Goal: Transaction & Acquisition: Purchase product/service

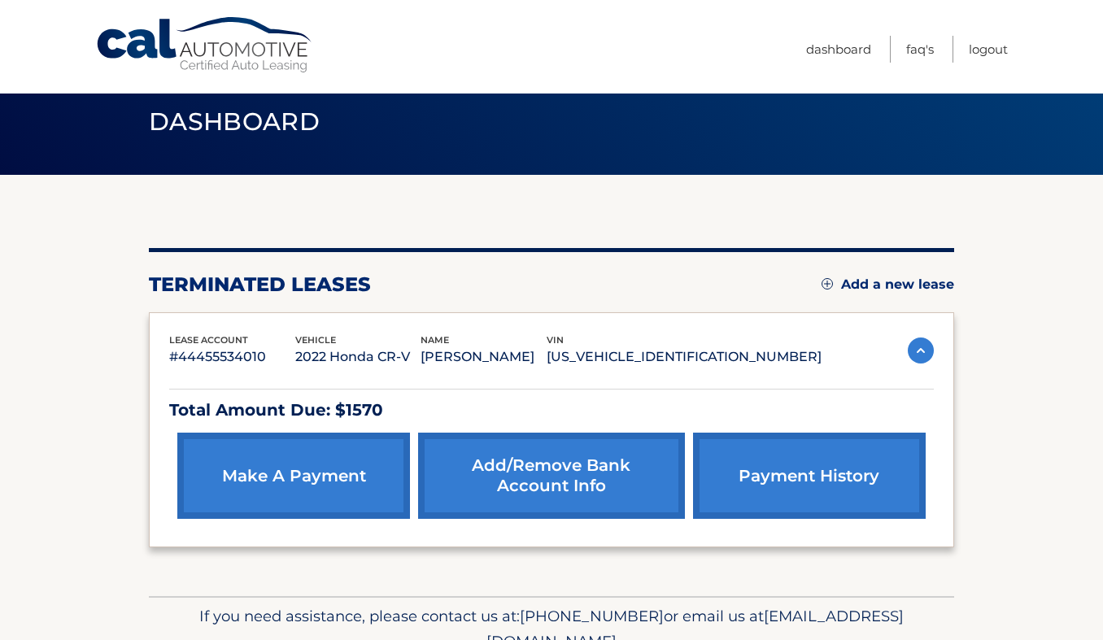
scroll to position [103, 0]
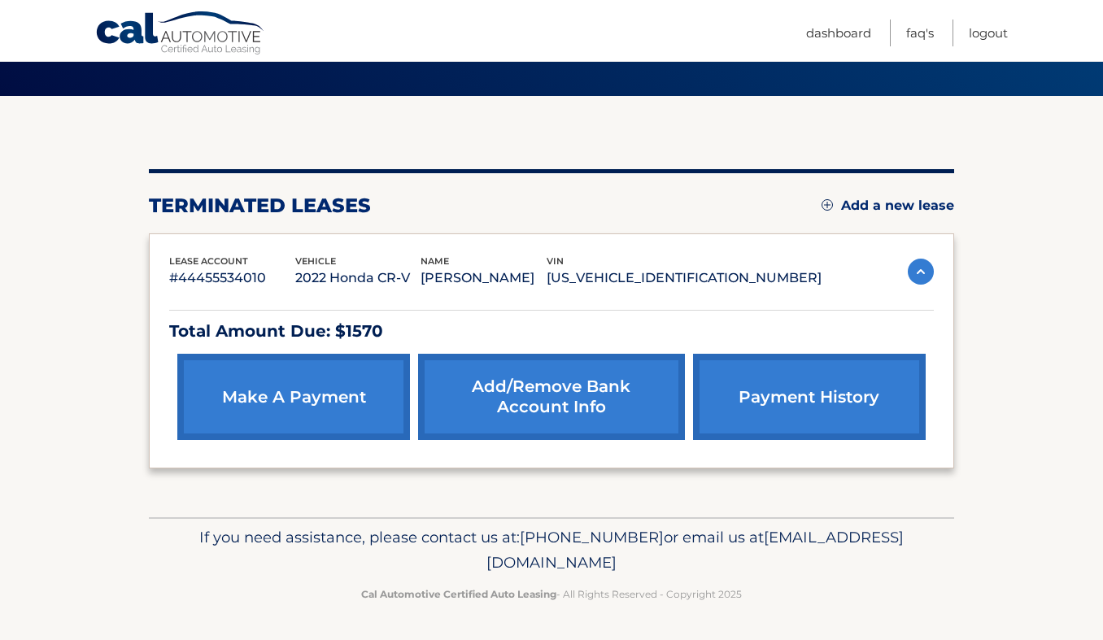
click at [306, 405] on link "make a payment" at bounding box center [293, 397] width 233 height 86
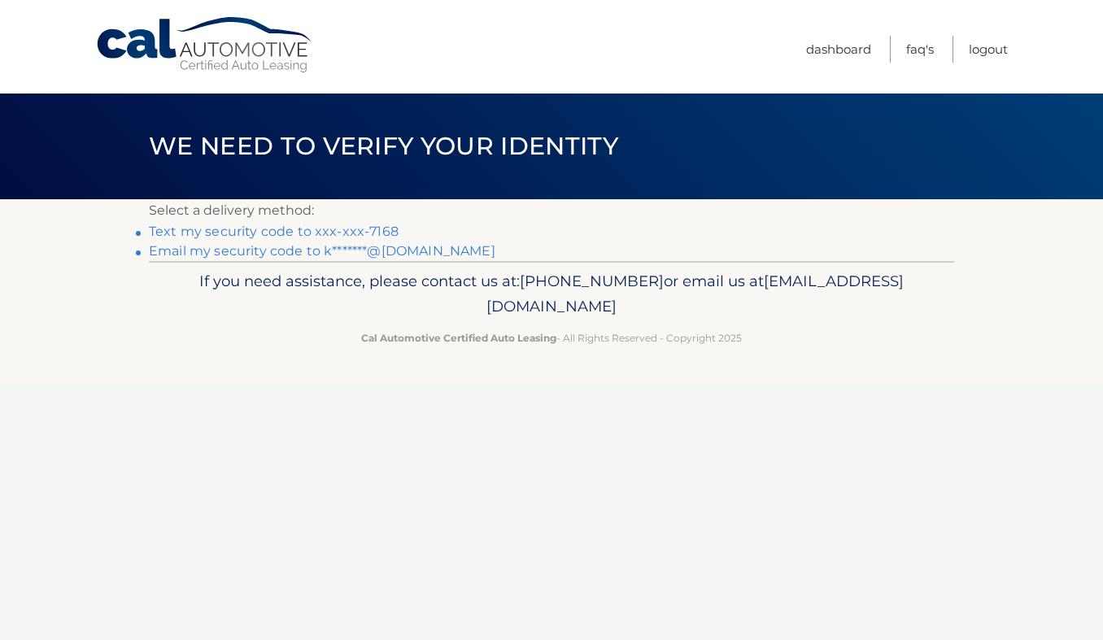
click at [293, 232] on link "Text my security code to xxx-xxx-7168" at bounding box center [274, 231] width 250 height 15
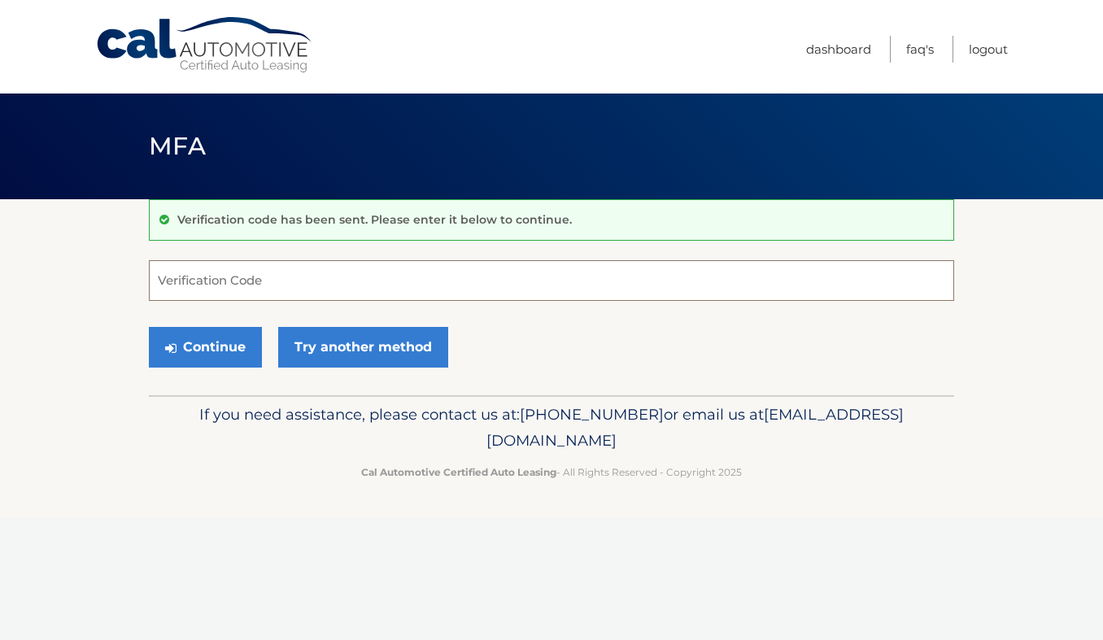
click at [285, 275] on input "Verification Code" at bounding box center [551, 280] width 805 height 41
type input "829921"
click at [210, 350] on button "Continue" at bounding box center [205, 347] width 113 height 41
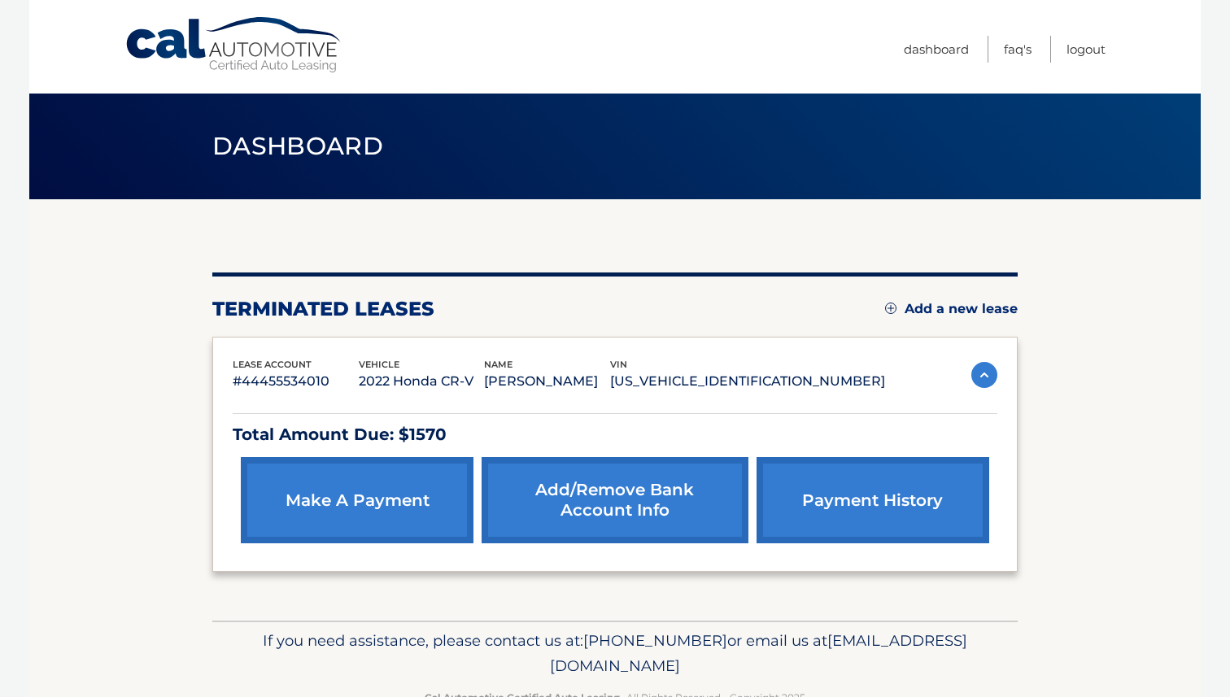
click at [323, 499] on link "make a payment" at bounding box center [357, 500] width 233 height 86
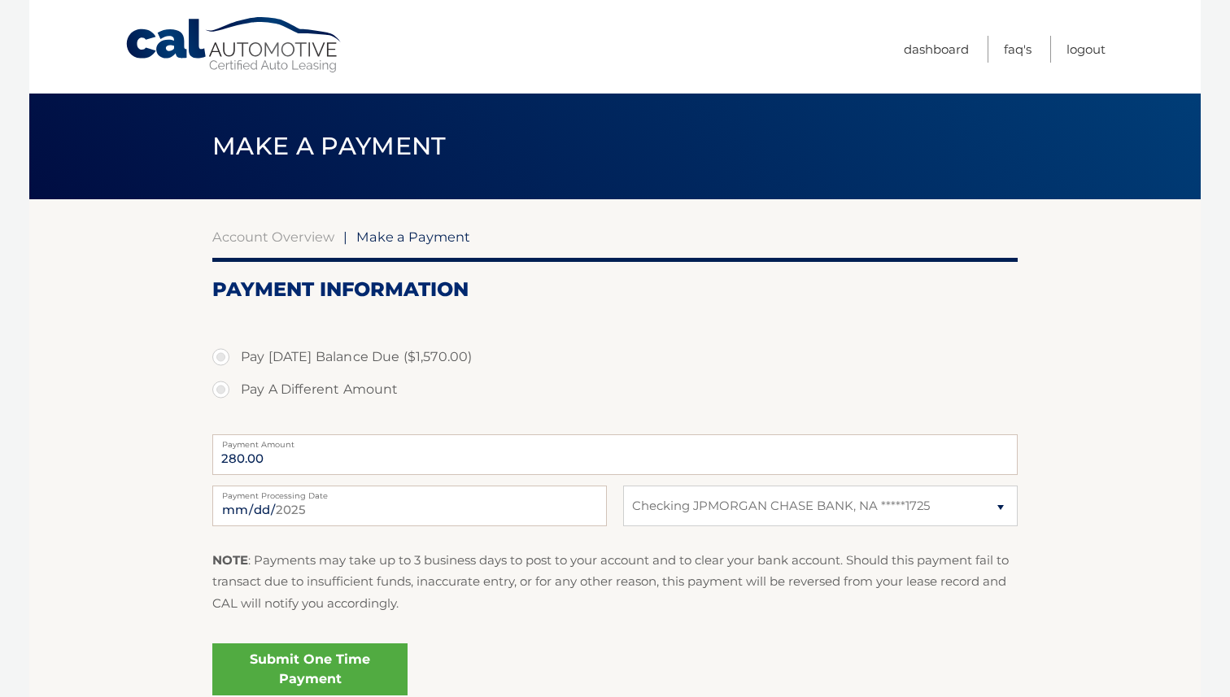
select select "YmNmNjFiZTctNTQ0NS00NTFmLWJhYWMtNmQ2ZDU4YWZlZjYw"
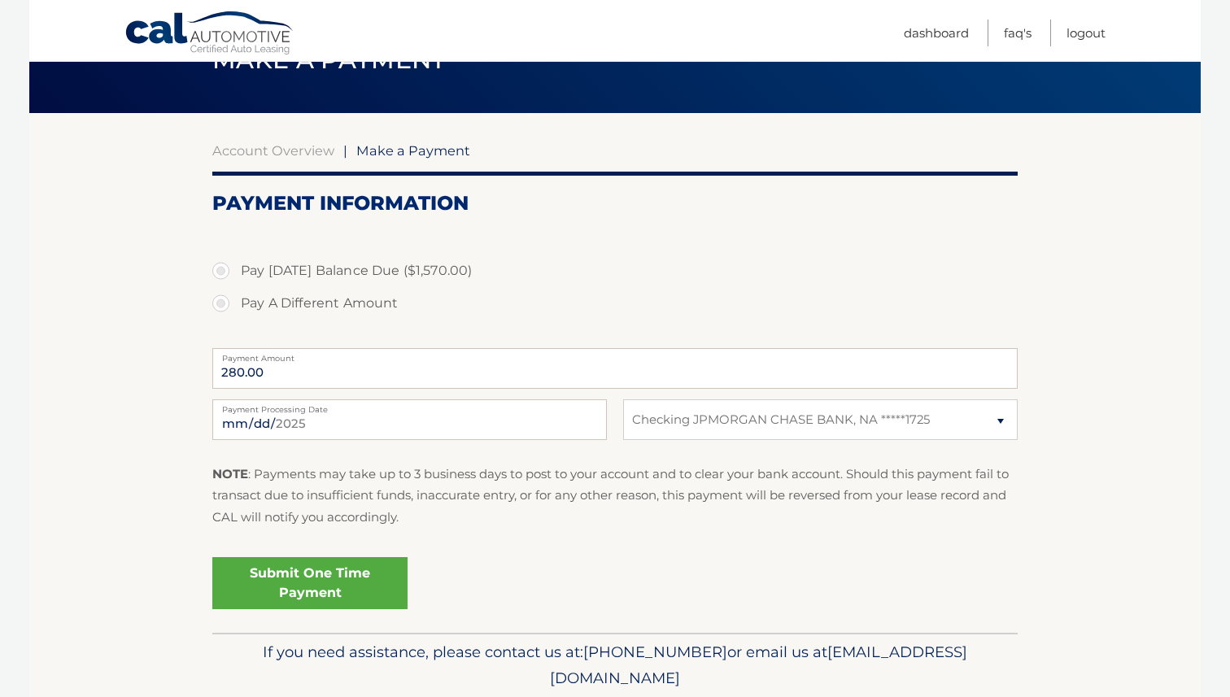
scroll to position [102, 0]
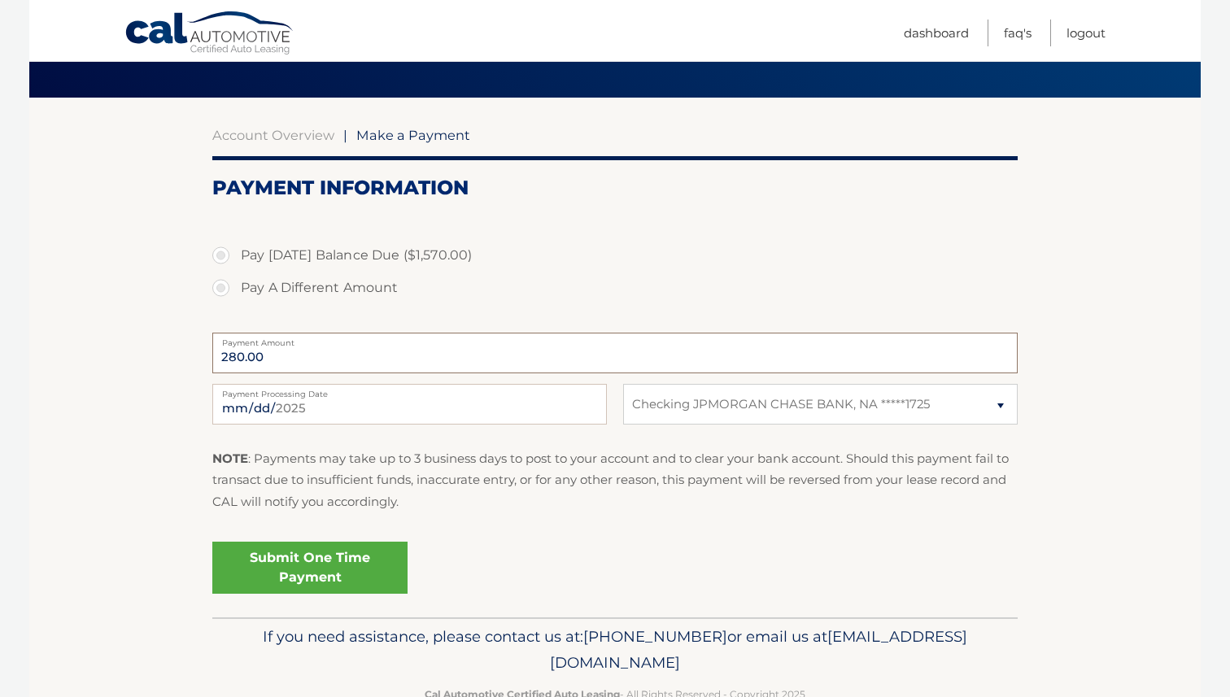
click at [403, 351] on input "280.00" at bounding box center [614, 353] width 805 height 41
click at [446, 354] on input "280.00" at bounding box center [614, 353] width 805 height 41
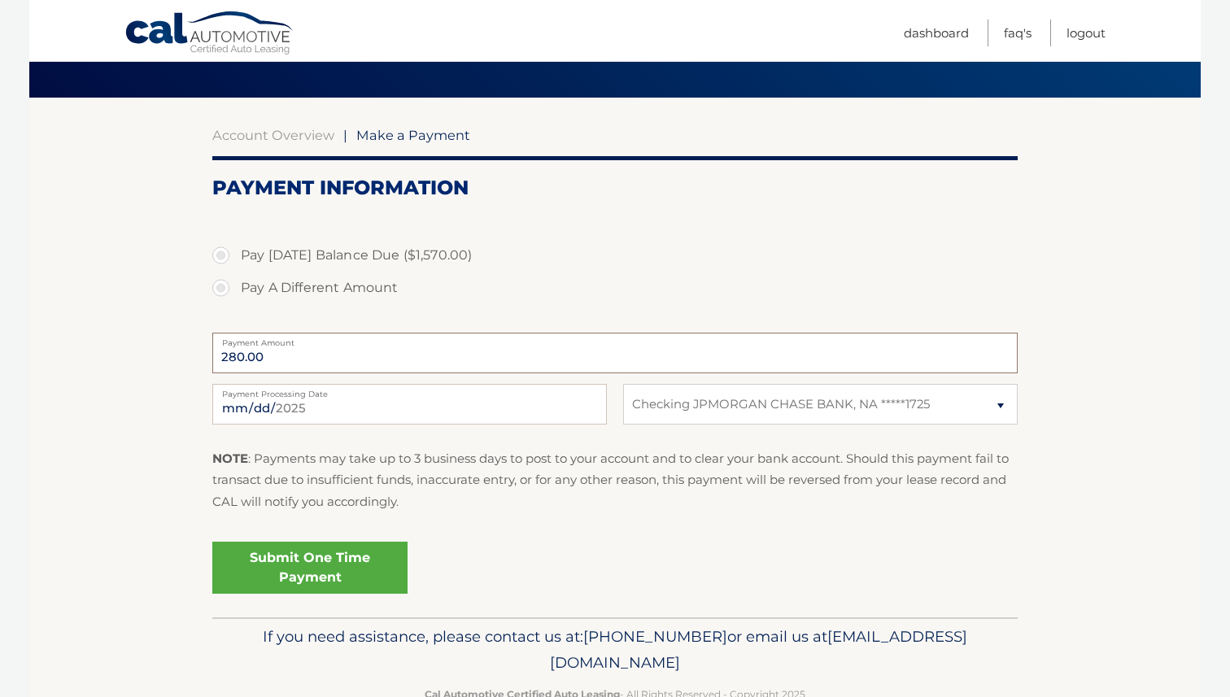
click at [446, 354] on input "280.00" at bounding box center [614, 353] width 805 height 41
click at [251, 356] on input "280.00" at bounding box center [614, 353] width 805 height 41
drag, startPoint x: 261, startPoint y: 358, endPoint x: 214, endPoint y: 357, distance: 47.2
click at [214, 357] on input "280.00" at bounding box center [614, 353] width 805 height 41
click at [619, 310] on div "Pay Today's Balance Due ($1,570.00) Pay A Different Amount" at bounding box center [614, 280] width 805 height 83
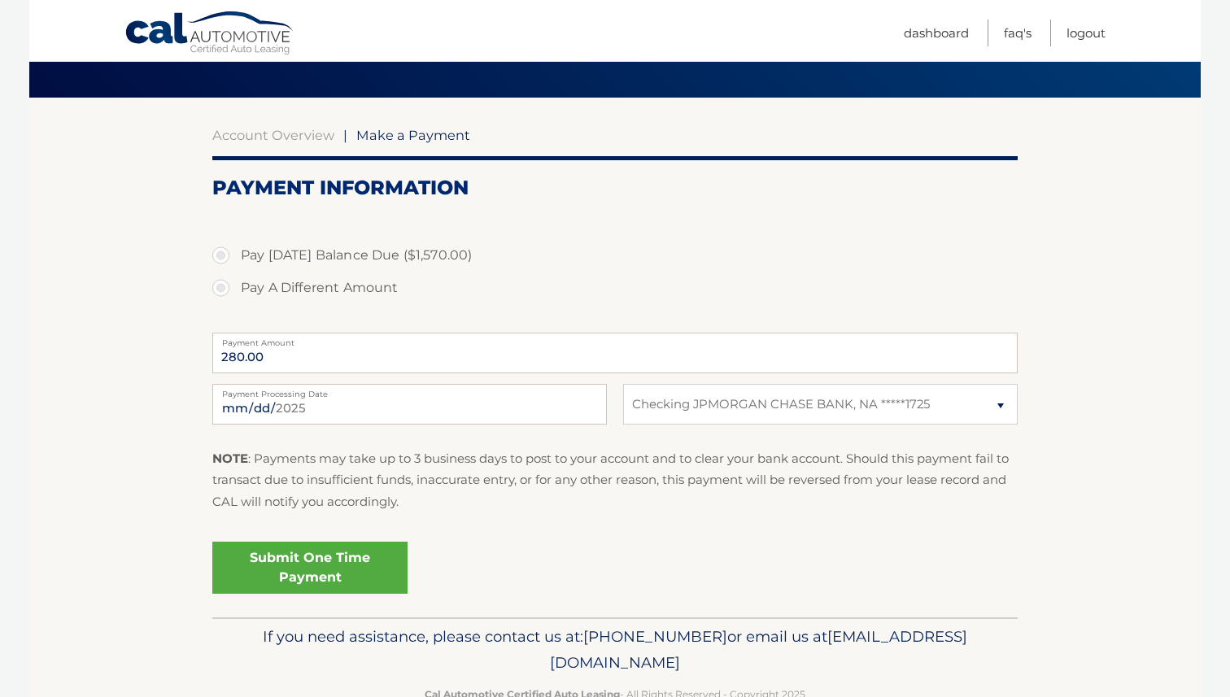
click at [216, 255] on label "Pay Today's Balance Due ($1,570.00)" at bounding box center [614, 255] width 805 height 33
click at [219, 255] on input "Pay Today's Balance Due ($1,570.00)" at bounding box center [227, 252] width 16 height 26
radio input "true"
type input "1570.00"
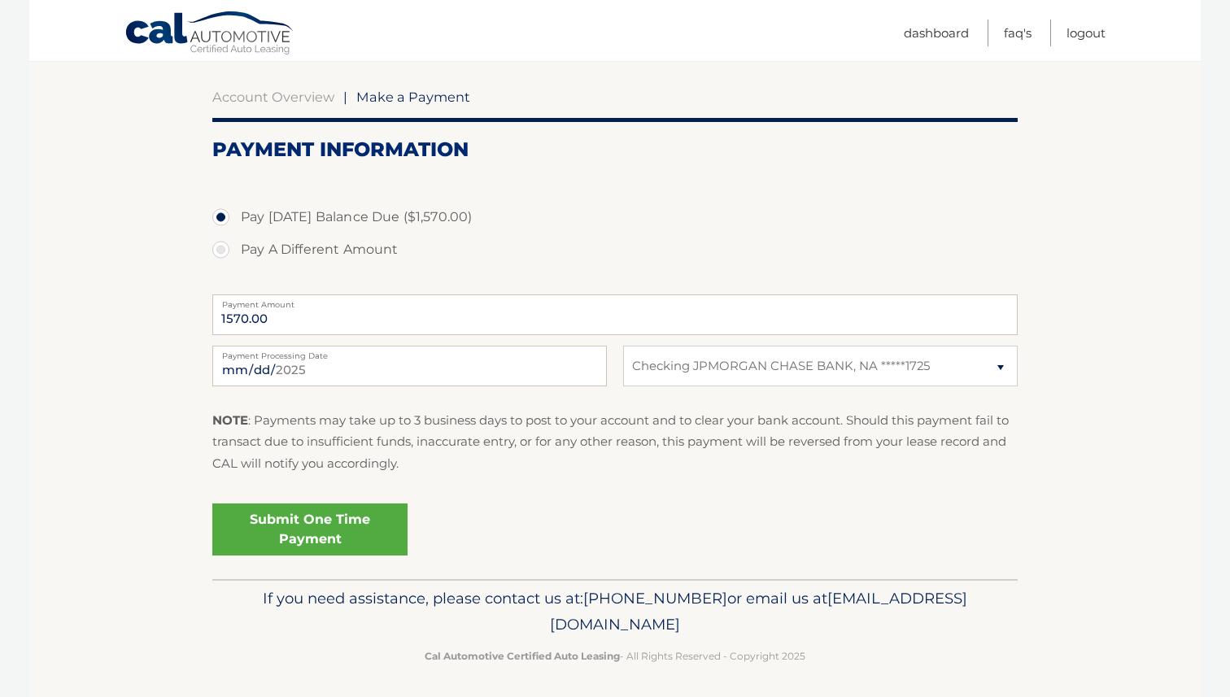
scroll to position [145, 0]
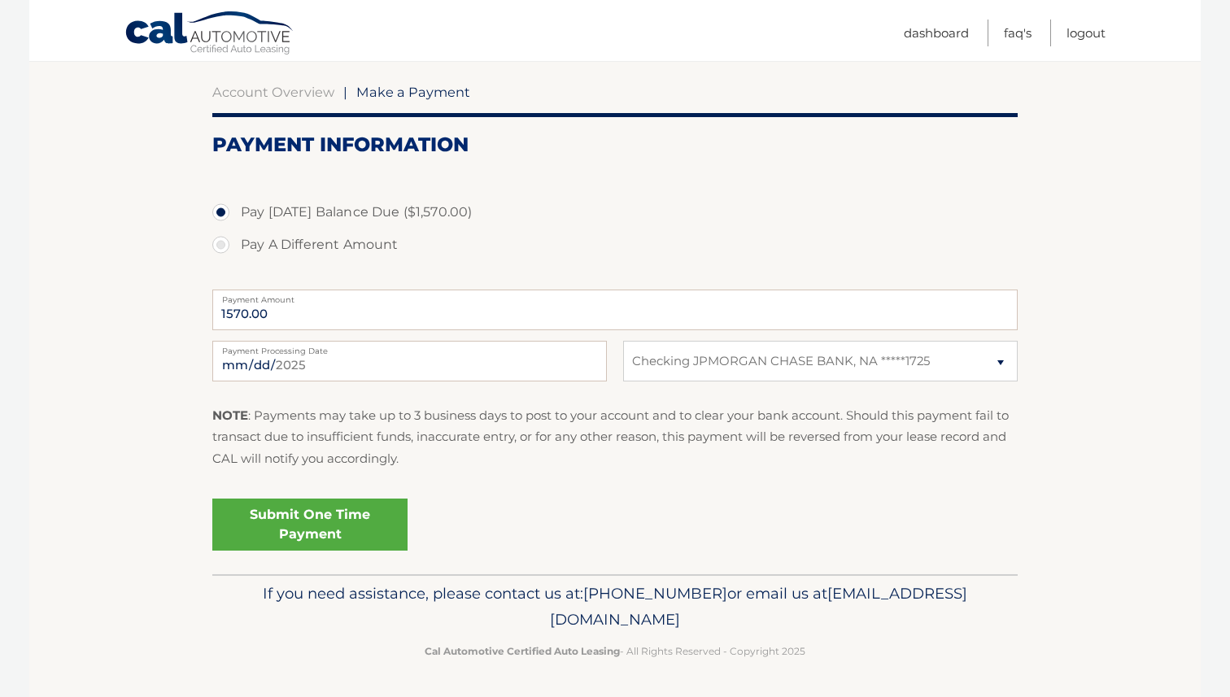
click at [302, 509] on link "Submit One Time Payment" at bounding box center [309, 525] width 195 height 52
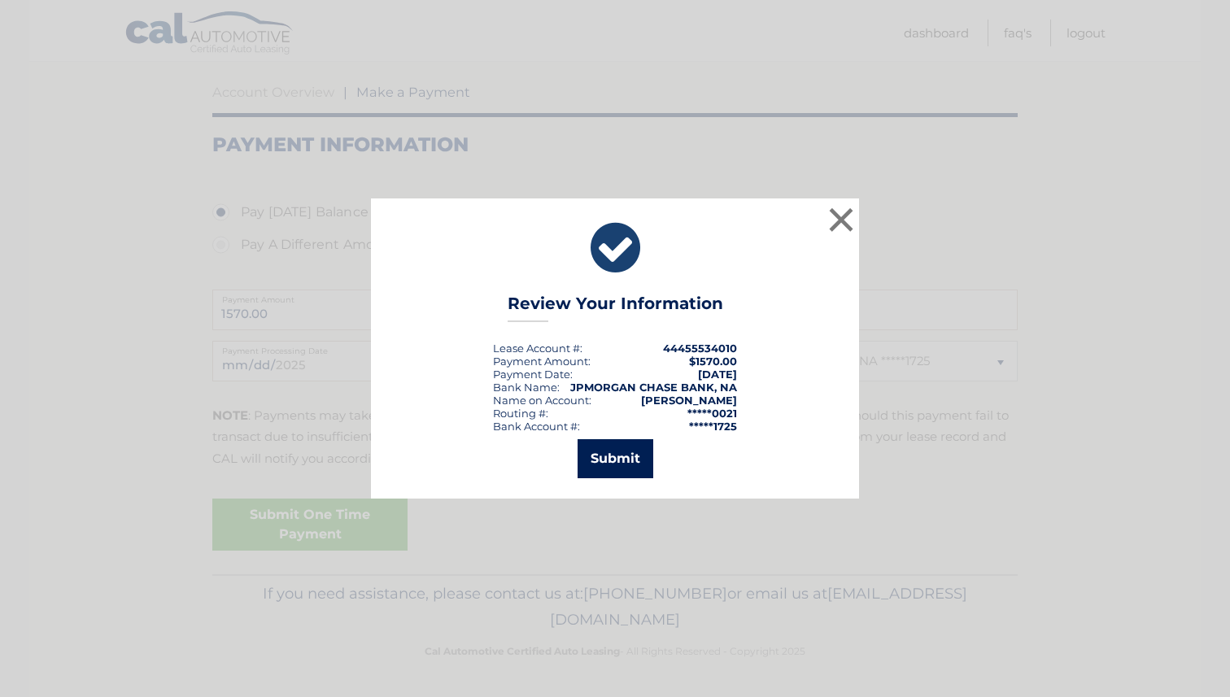
click at [620, 466] on button "Submit" at bounding box center [615, 458] width 76 height 39
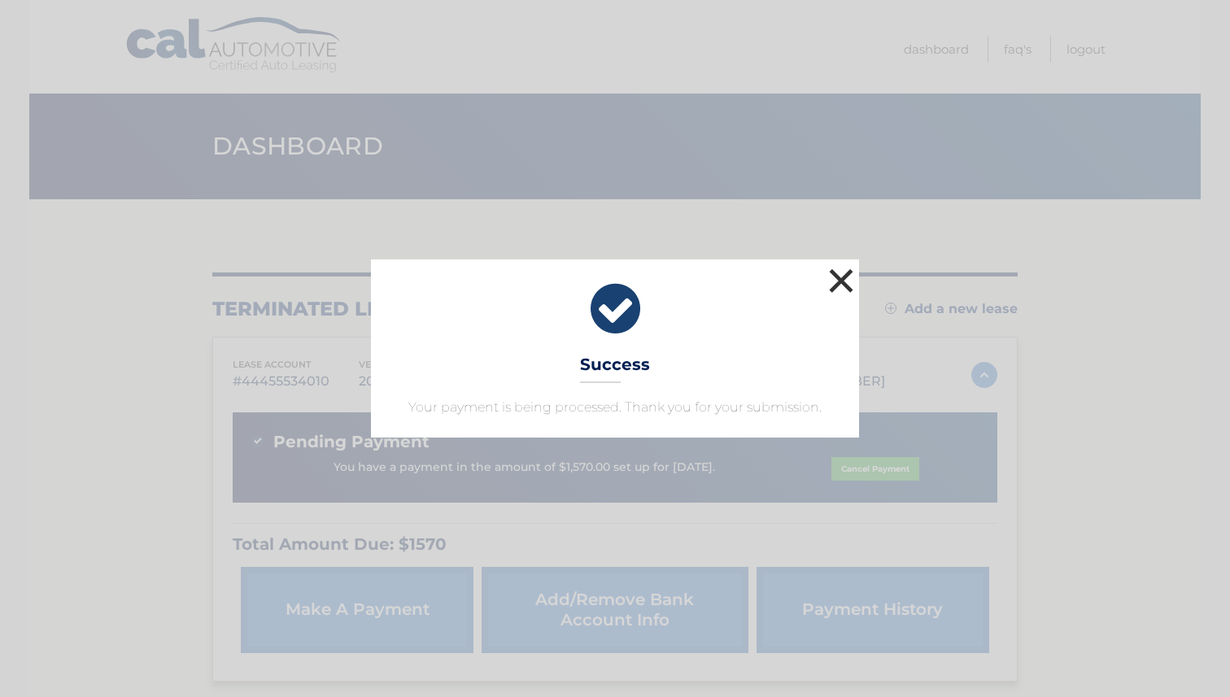
click at [842, 277] on button "×" at bounding box center [841, 280] width 33 height 33
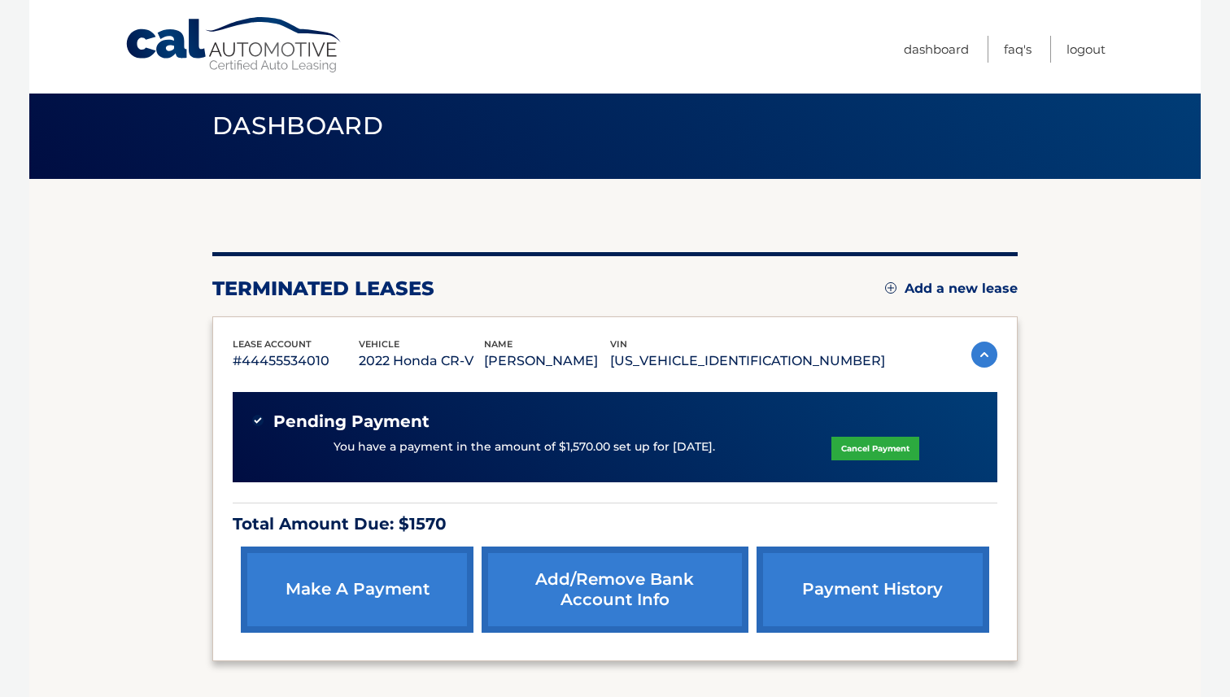
scroll to position [20, 0]
